Goal: Navigation & Orientation: Find specific page/section

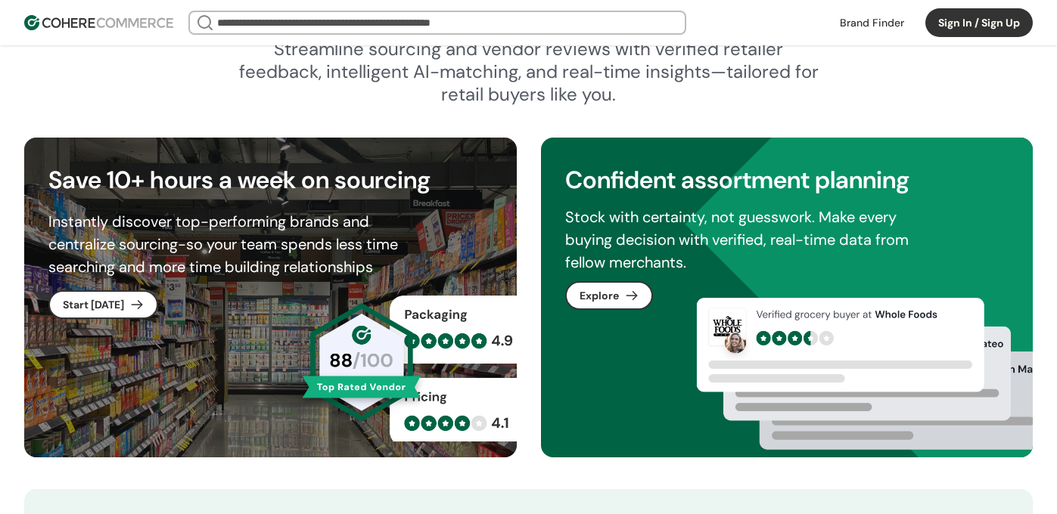
scroll to position [773, 0]
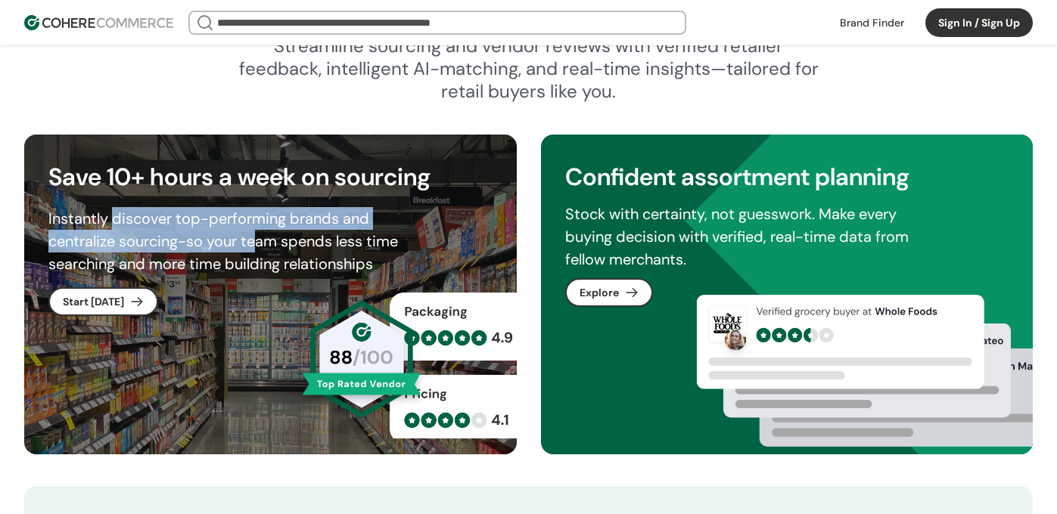
drag, startPoint x: 113, startPoint y: 227, endPoint x: 259, endPoint y: 249, distance: 147.7
click at [259, 249] on div "Instantly discover top-performing brands and centralize sourcing-so your team s…" at bounding box center [235, 241] width 375 height 68
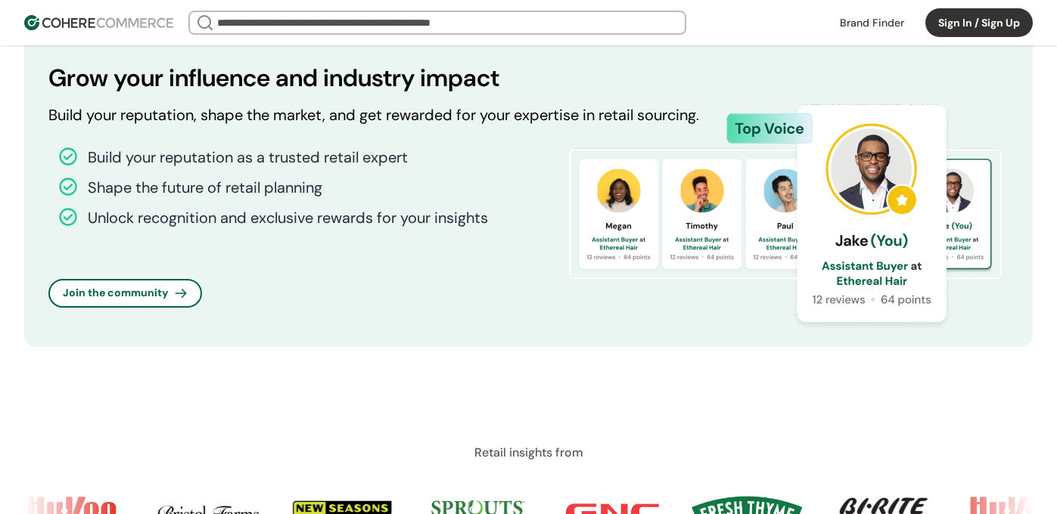
scroll to position [1238, 0]
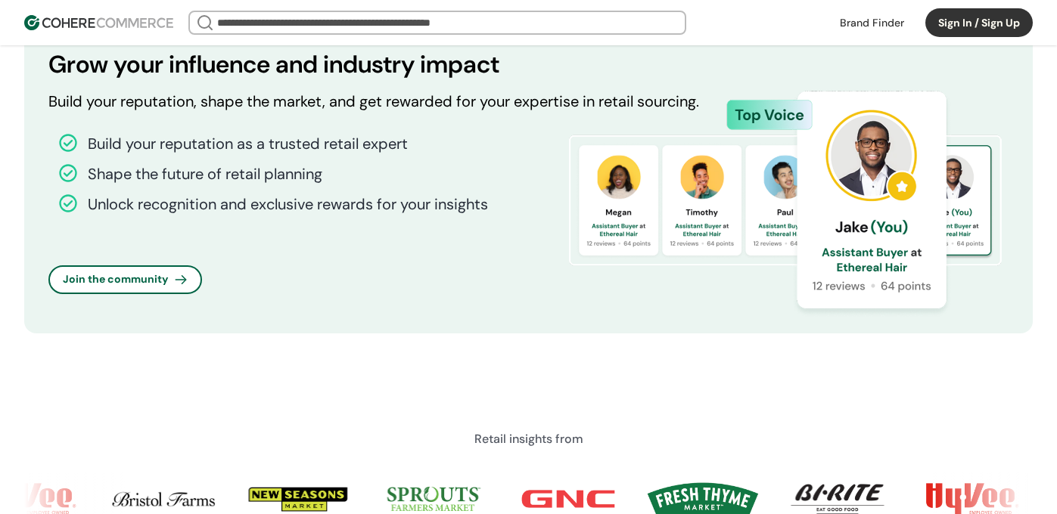
click at [159, 277] on link "button" at bounding box center [125, 280] width 151 height 26
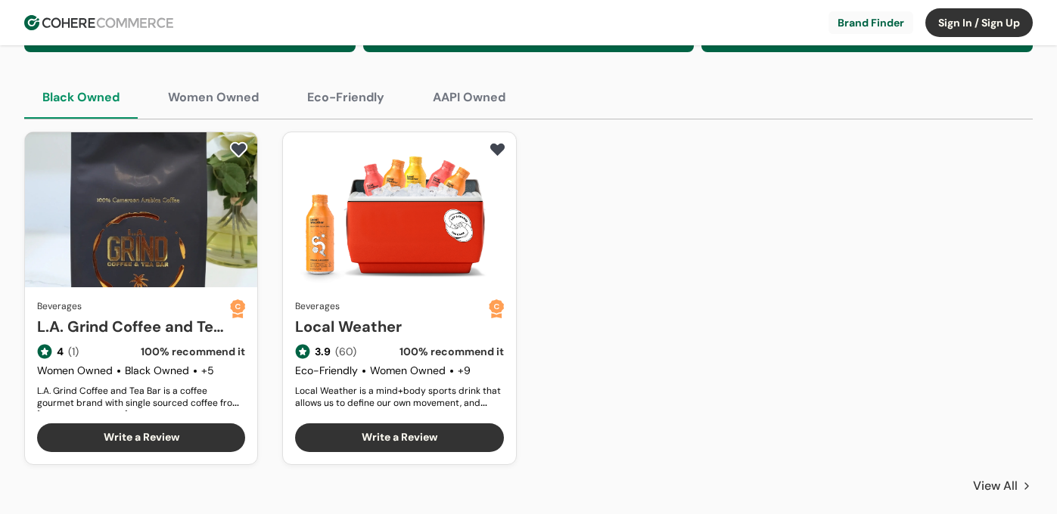
scroll to position [700, 0]
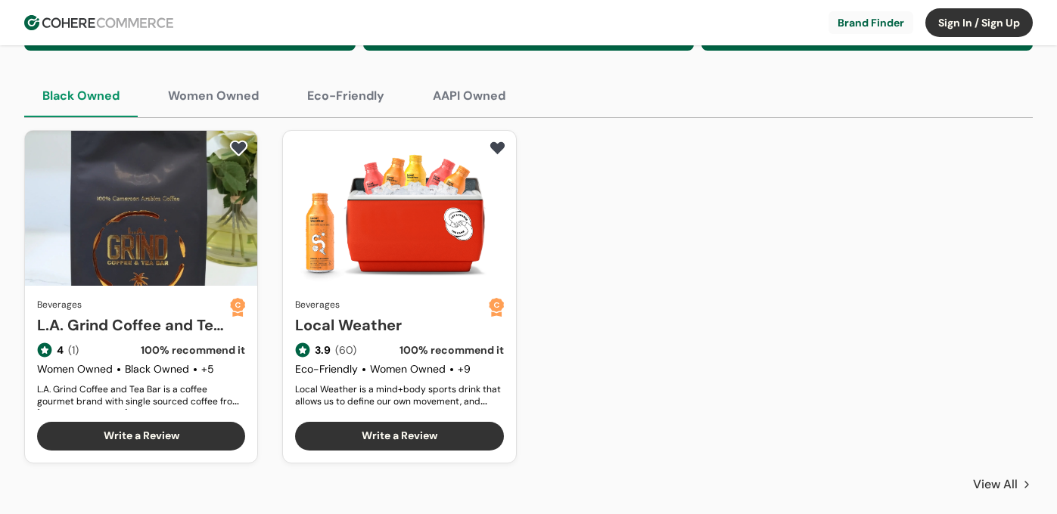
click at [222, 89] on button "Women Owned" at bounding box center [213, 96] width 127 height 42
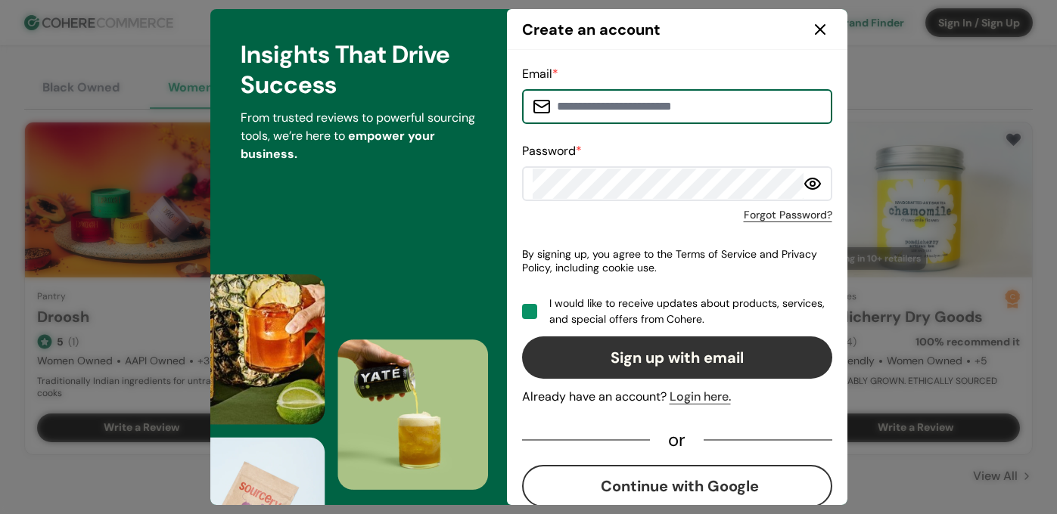
scroll to position [710, 0]
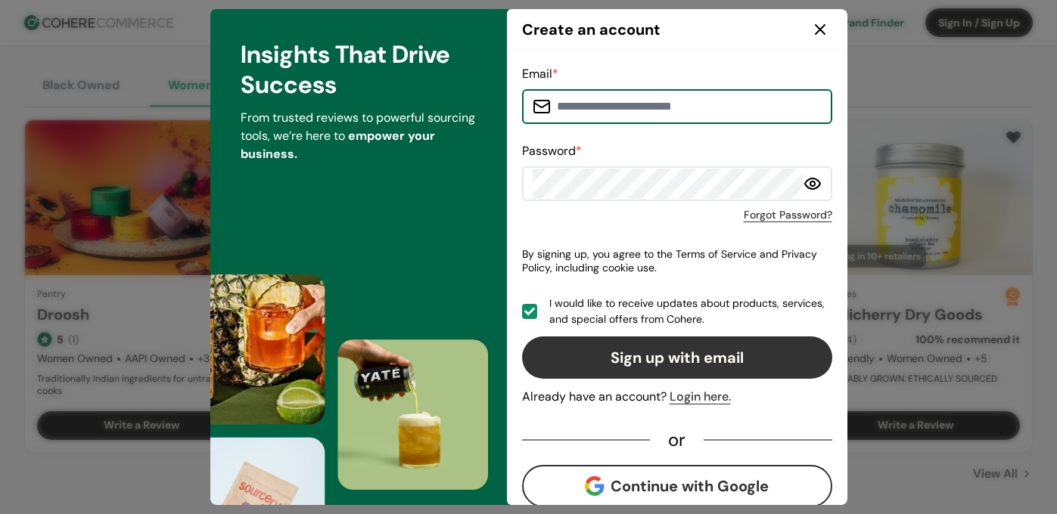
click at [819, 34] on icon at bounding box center [820, 29] width 18 height 18
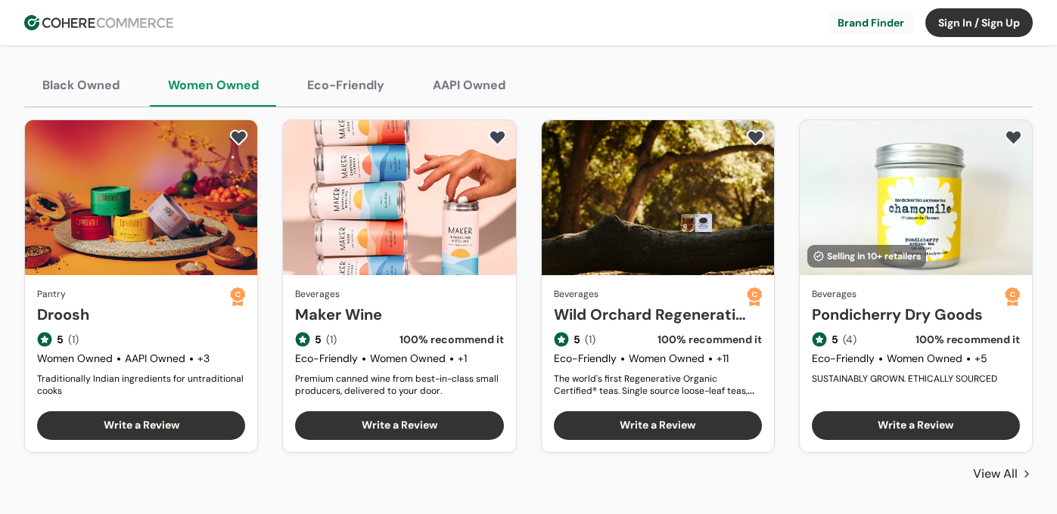
click at [379, 89] on button "Eco-Friendly" at bounding box center [345, 85] width 113 height 42
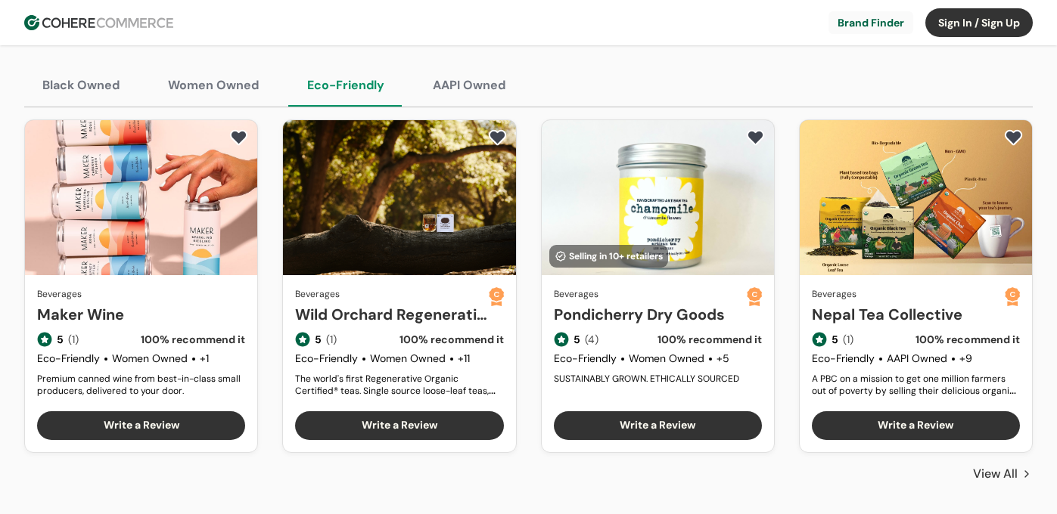
click at [451, 82] on button "AAPI Owned" at bounding box center [469, 85] width 109 height 42
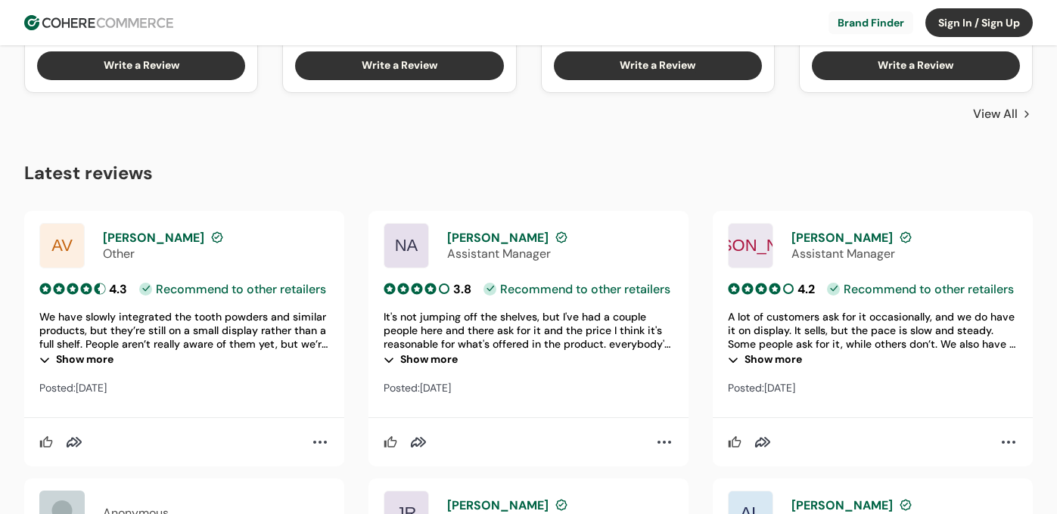
scroll to position [1074, 0]
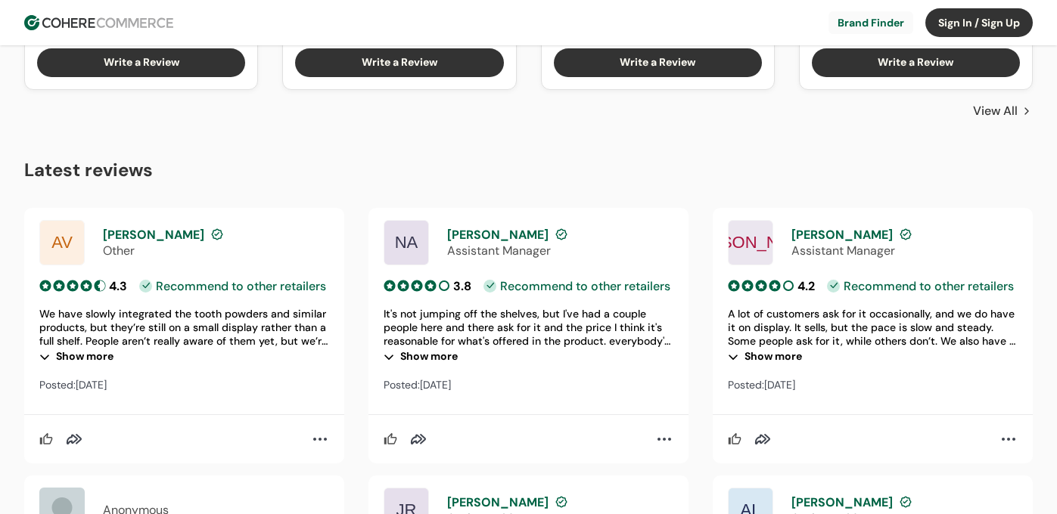
click at [117, 356] on div "Show more" at bounding box center [184, 357] width 290 height 18
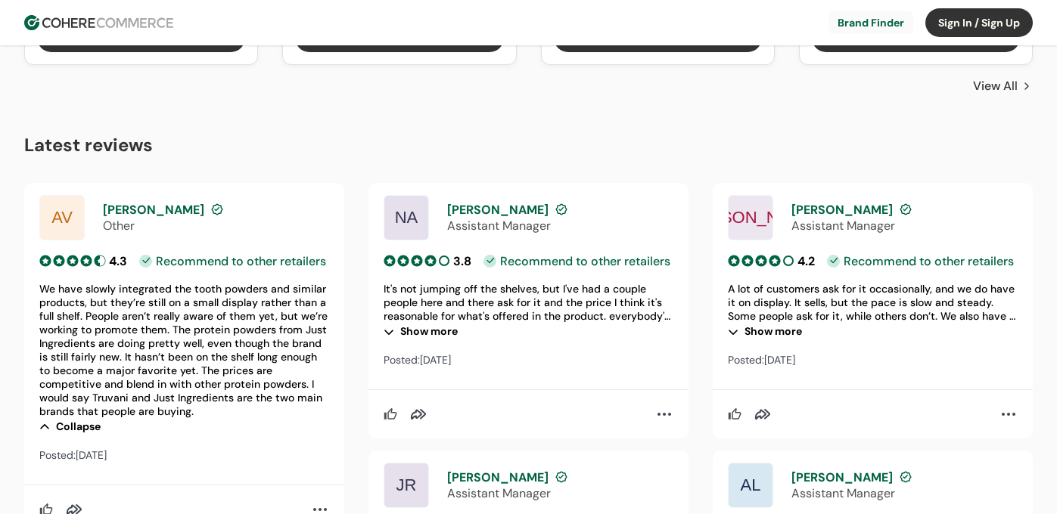
scroll to position [1124, 0]
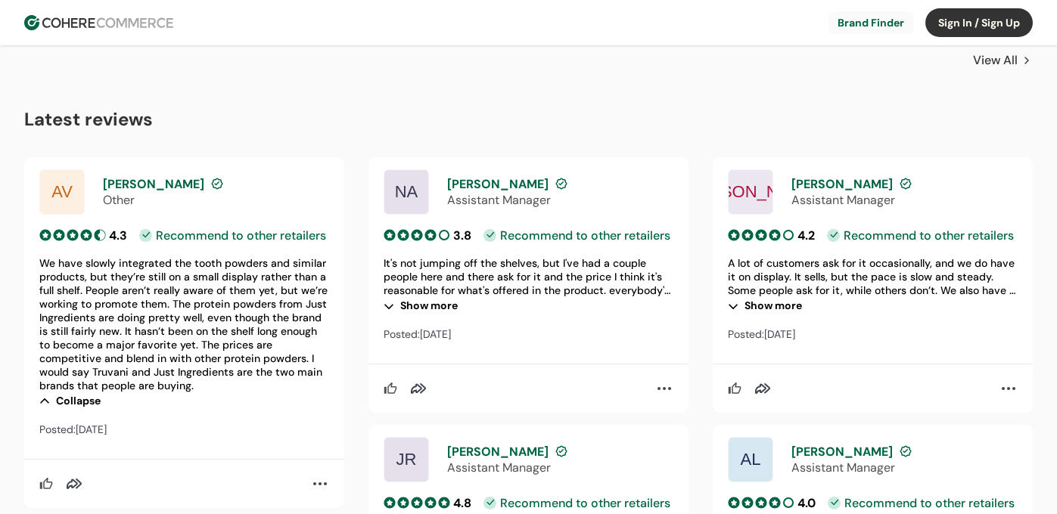
click at [428, 309] on div "Show more" at bounding box center [529, 306] width 290 height 18
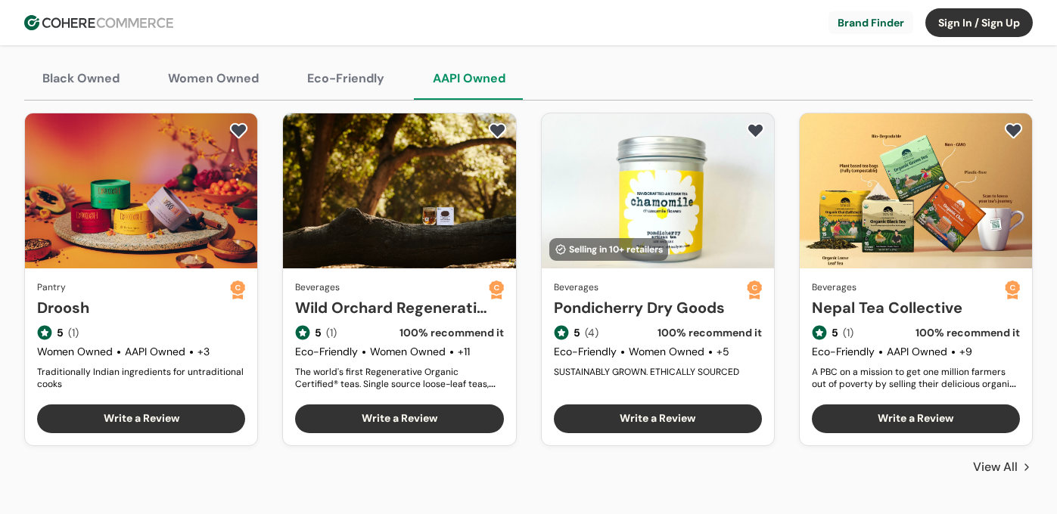
scroll to position [0, 0]
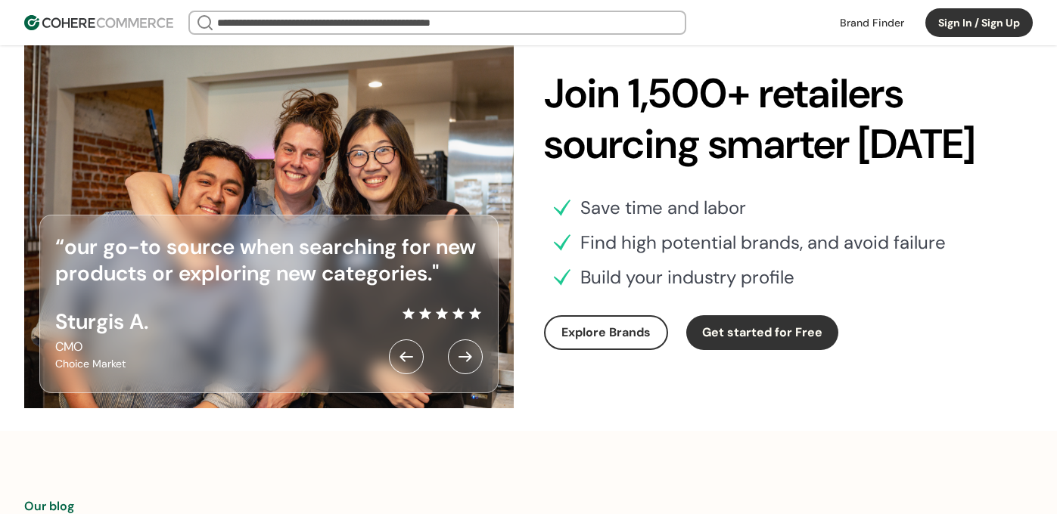
scroll to position [4535, 0]
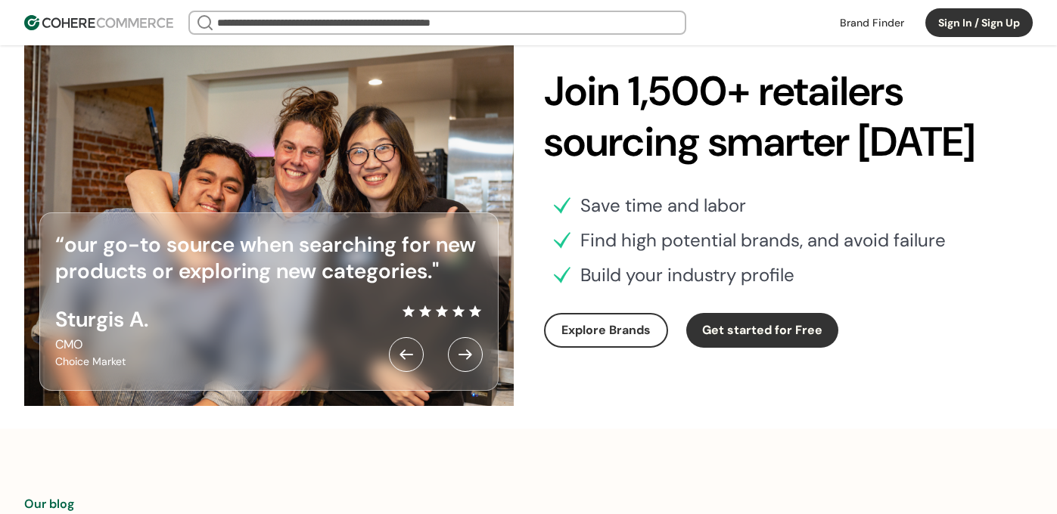
click at [454, 345] on div at bounding box center [465, 354] width 35 height 35
click at [464, 359] on div at bounding box center [465, 354] width 35 height 35
click at [462, 358] on div at bounding box center [465, 354] width 35 height 35
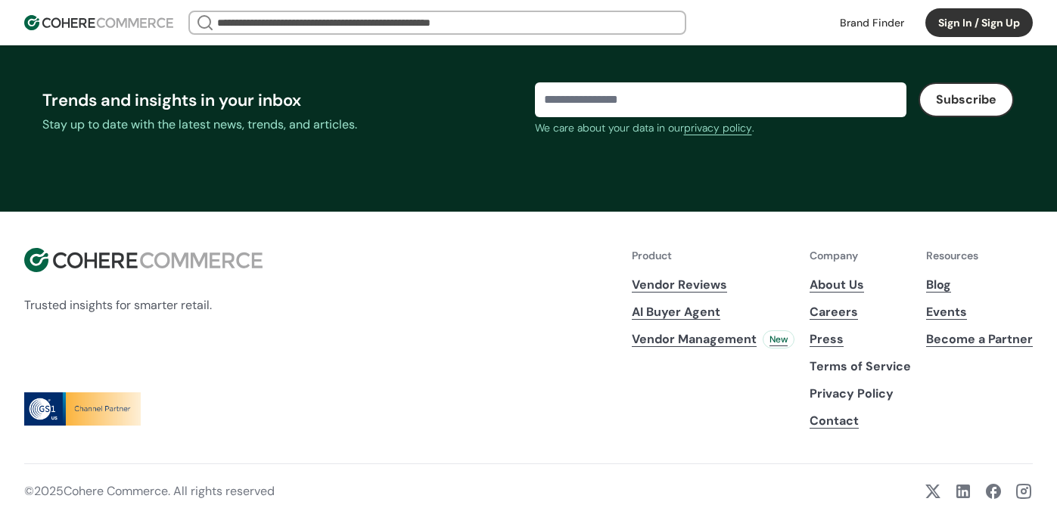
scroll to position [5932, 0]
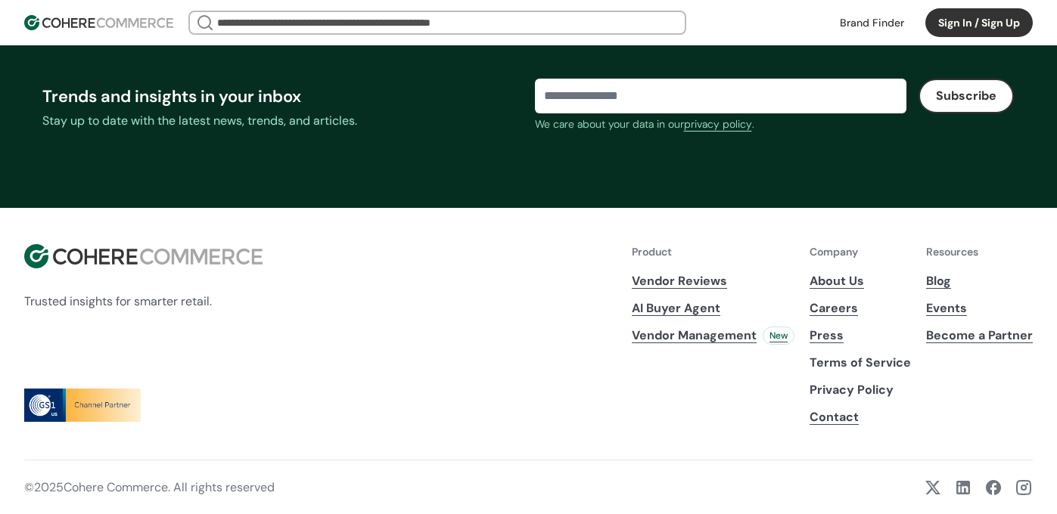
click at [826, 306] on link "Careers" at bounding box center [860, 309] width 101 height 18
